Goal: Transaction & Acquisition: Obtain resource

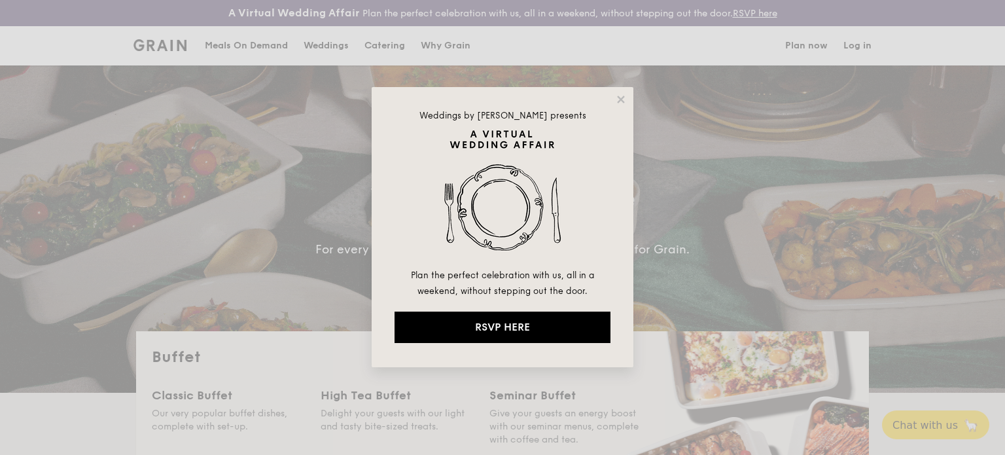
select select
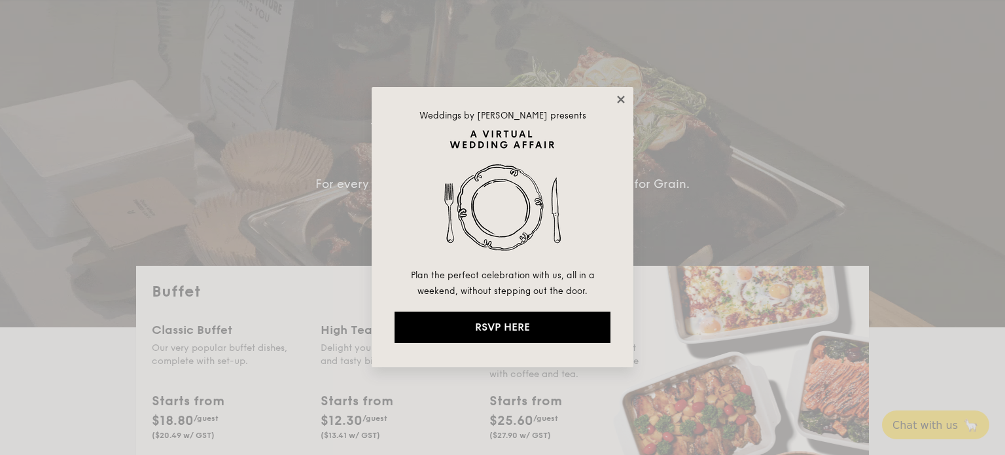
click at [623, 102] on icon at bounding box center [620, 99] width 7 height 7
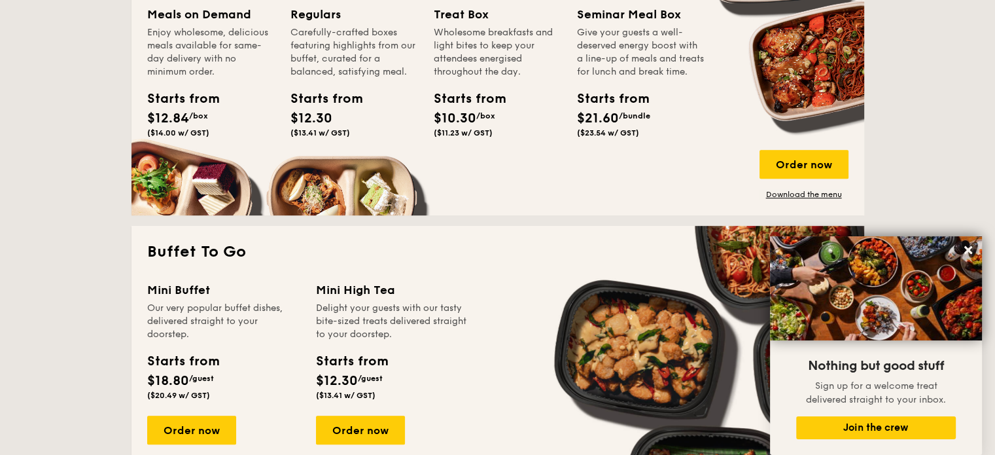
scroll to position [589, 0]
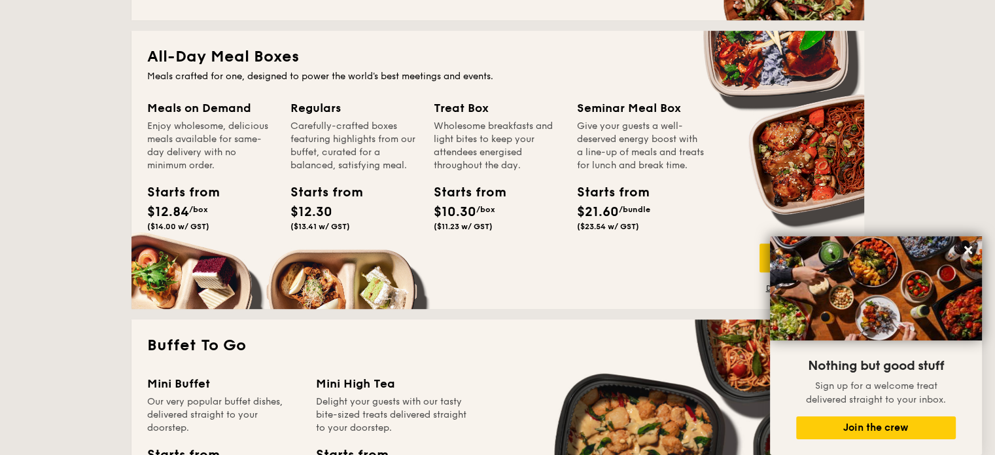
click at [202, 57] on h2 "All-Day Meal Boxes" at bounding box center [497, 56] width 701 height 21
click at [196, 222] on span "($14.00 w/ GST)" at bounding box center [178, 226] width 62 height 9
click at [628, 198] on div "Starts from" at bounding box center [606, 193] width 59 height 20
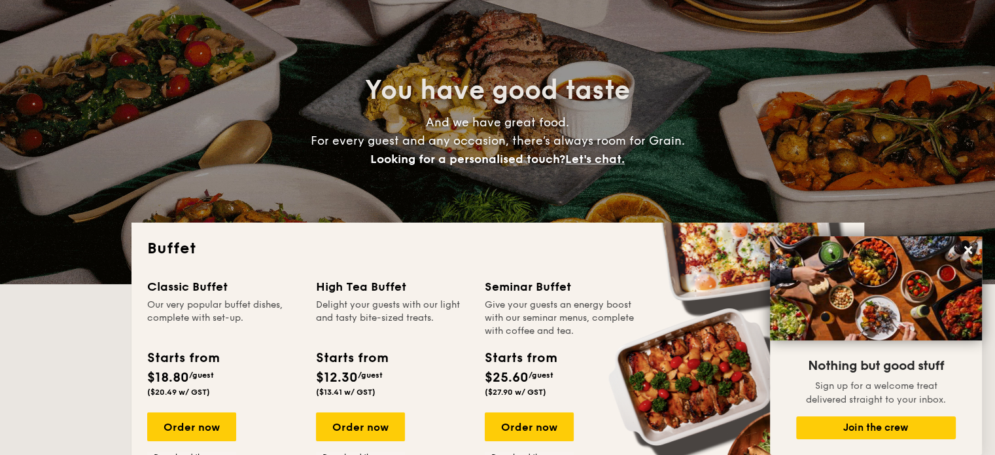
scroll to position [0, 0]
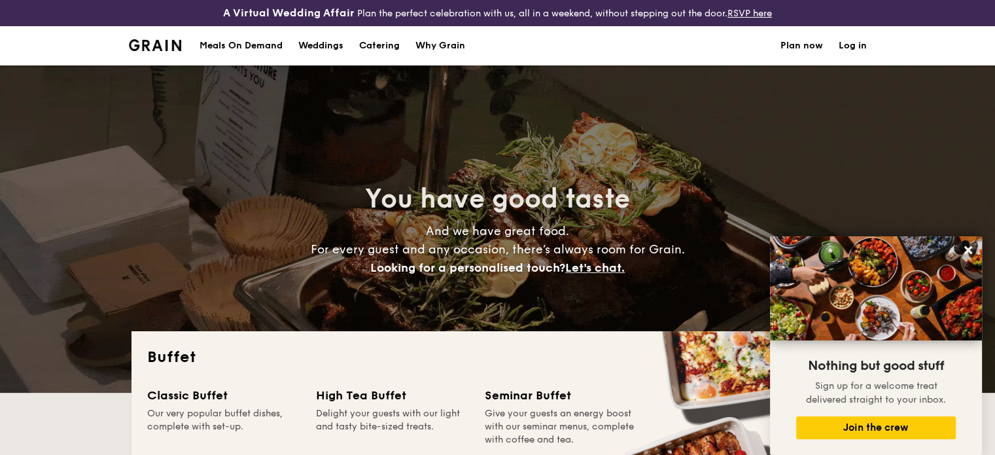
click at [253, 44] on div "Meals On Demand" at bounding box center [241, 45] width 83 height 39
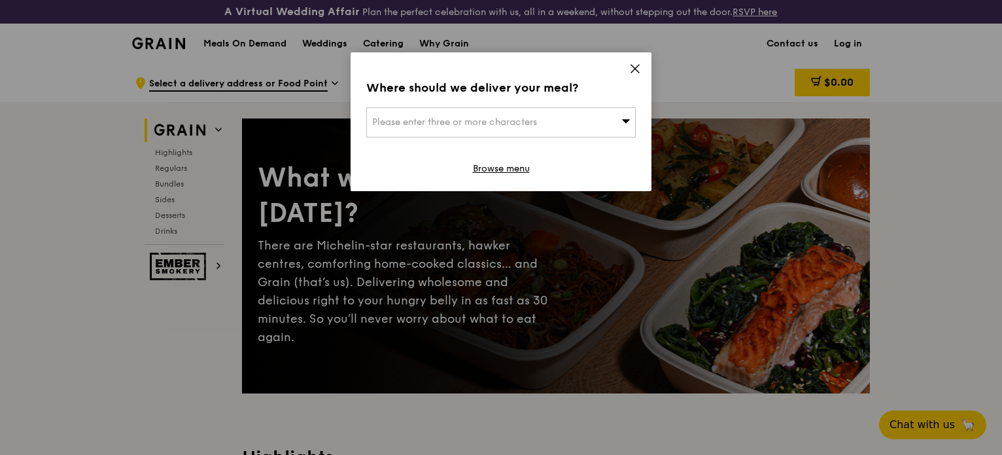
click at [635, 68] on icon at bounding box center [635, 69] width 8 height 8
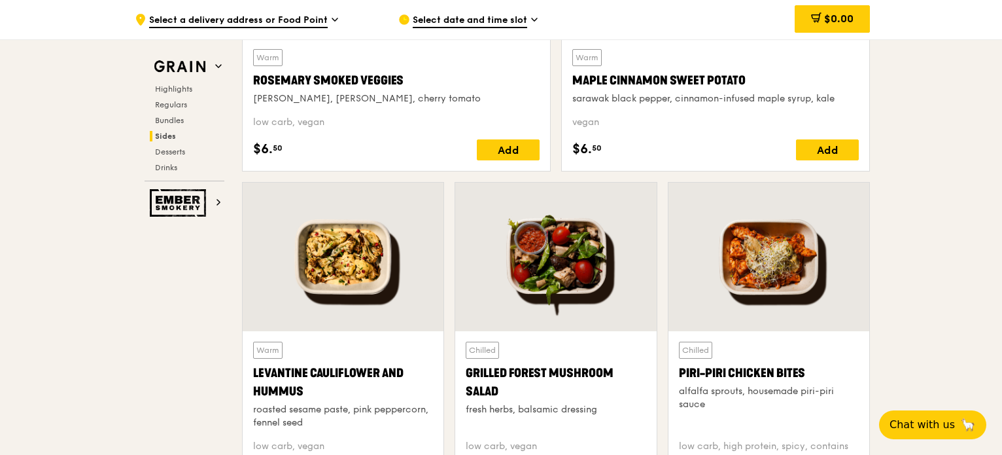
scroll to position [3140, 0]
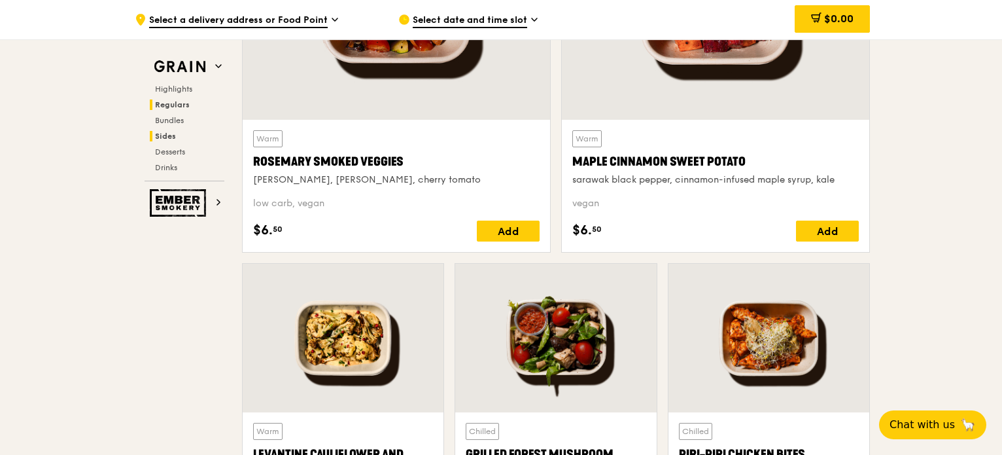
click at [181, 109] on span "Regulars" at bounding box center [172, 104] width 35 height 9
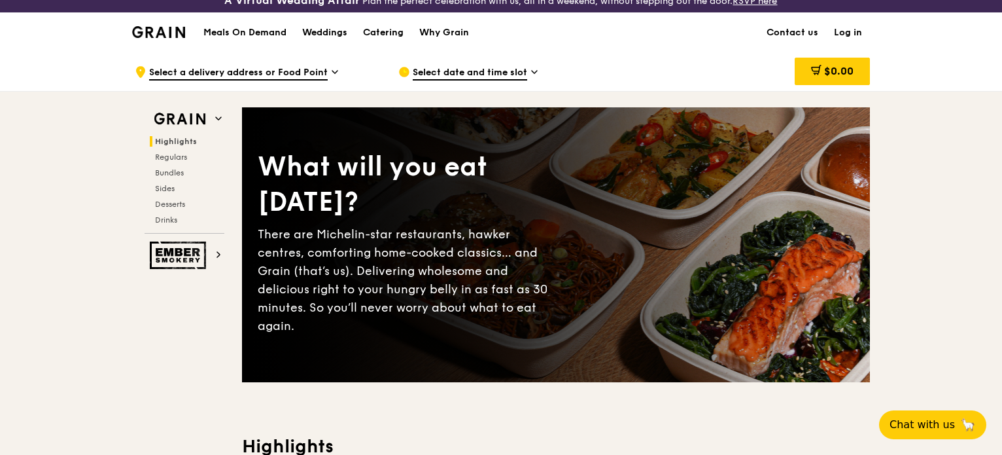
scroll to position [0, 0]
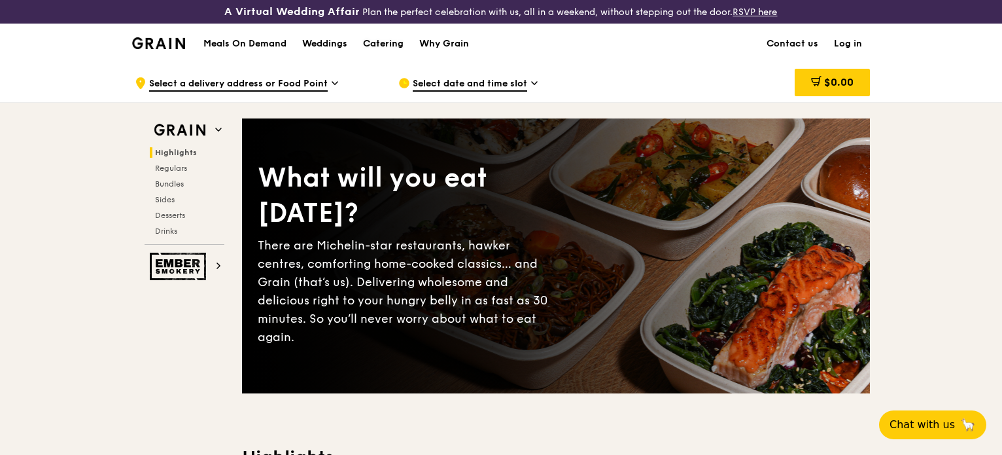
click at [393, 43] on div "Catering" at bounding box center [383, 43] width 41 height 39
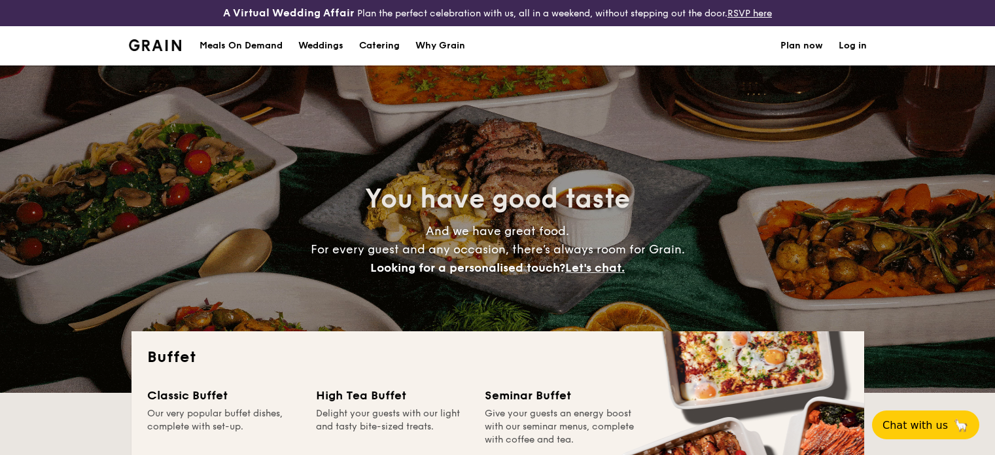
select select
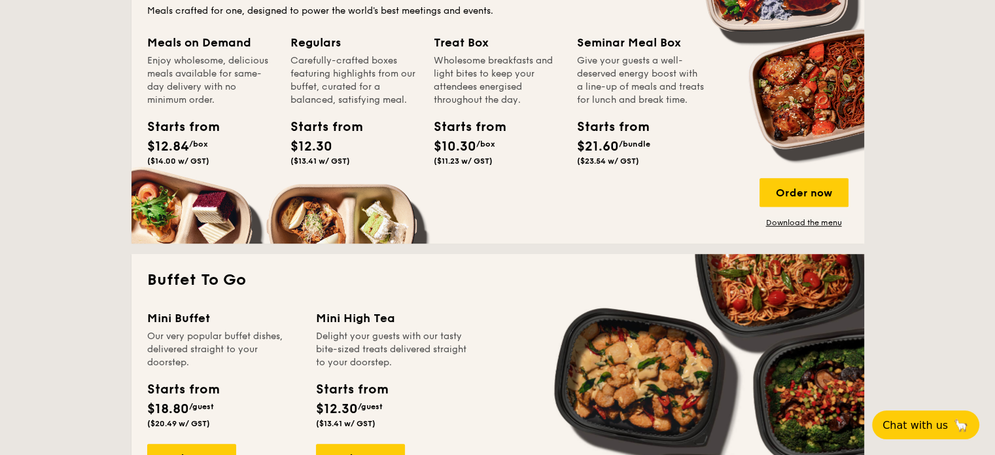
scroll to position [458, 0]
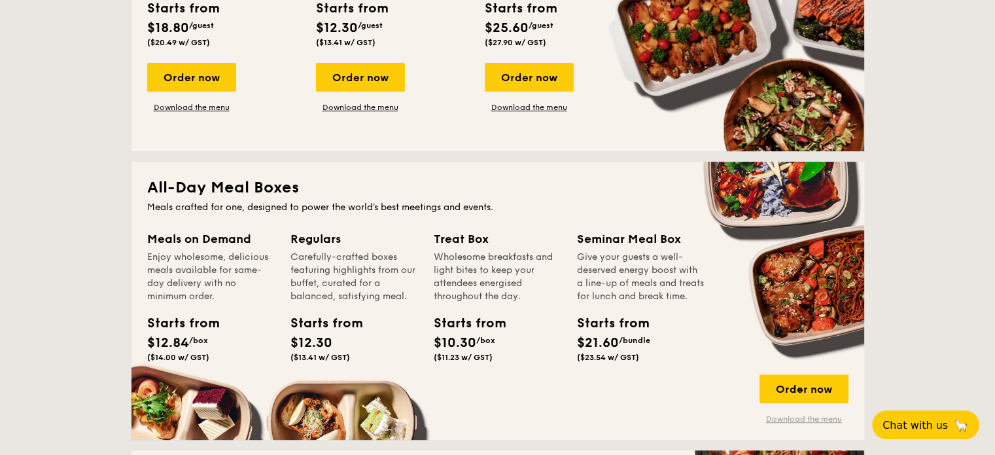
click at [797, 418] on link "Download the menu" at bounding box center [804, 418] width 89 height 10
